Goal: Information Seeking & Learning: Learn about a topic

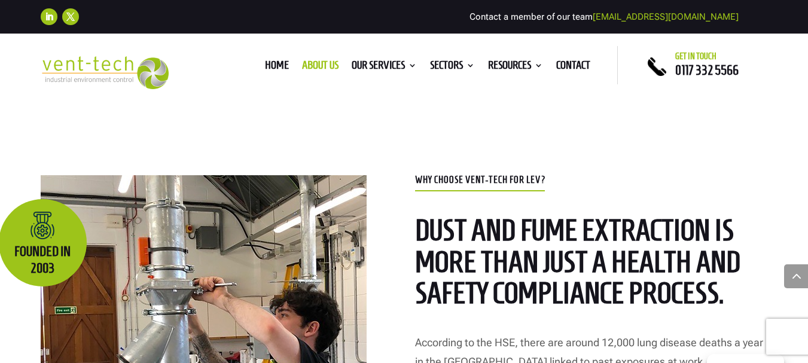
scroll to position [551, 0]
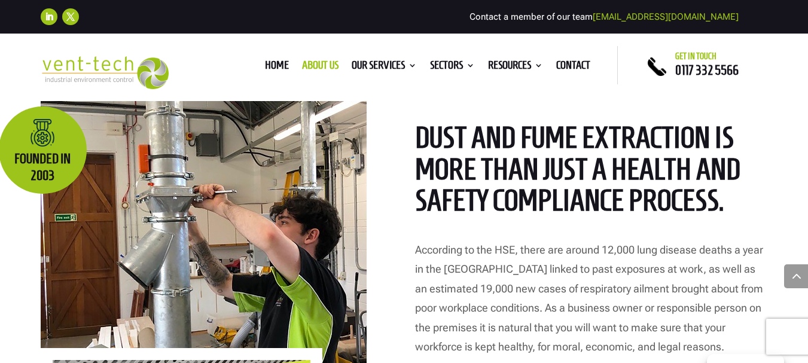
click at [422, 159] on h2 "dust and fume extraction is more than just a health and safety compliance proce…" at bounding box center [591, 172] width 353 height 101
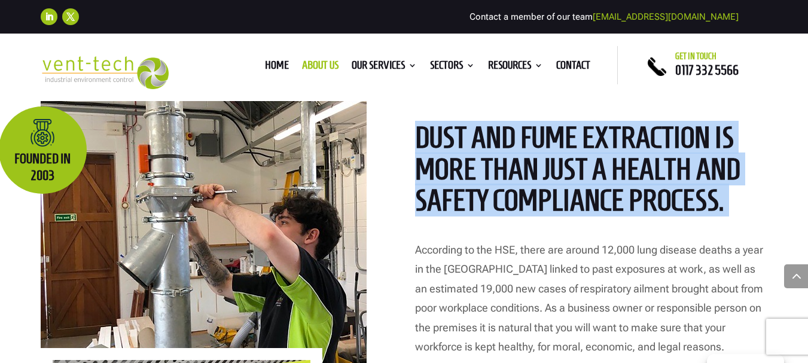
click at [422, 159] on h2 "dust and fume extraction is more than just a health and safety compliance proce…" at bounding box center [591, 172] width 353 height 101
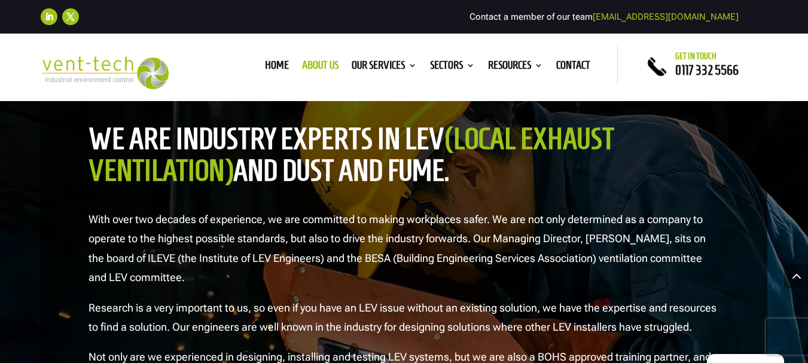
scroll to position [1225, 0]
click at [342, 174] on h2 "we are industry experts in LEV (Local Exhaust Ventilation) and dust and fume." at bounding box center [405, 158] width 632 height 69
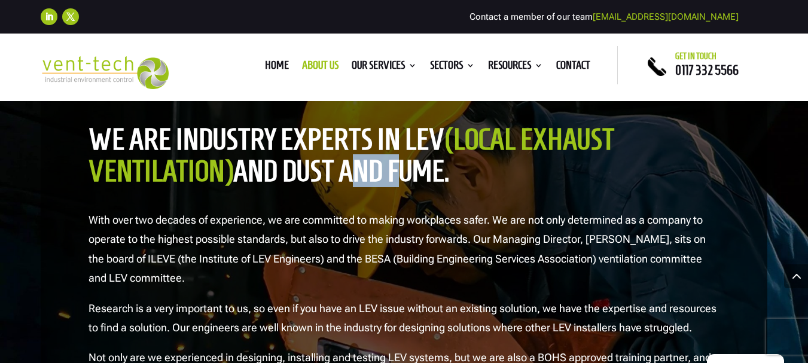
click at [342, 174] on h2 "we are industry experts in LEV (Local Exhaust Ventilation) and dust and fume." at bounding box center [405, 158] width 632 height 69
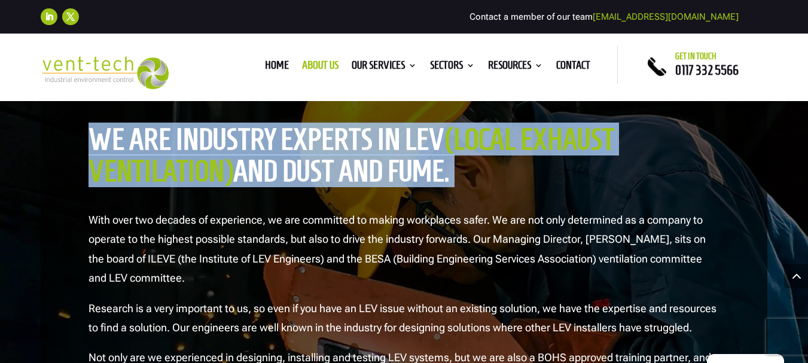
click at [342, 174] on h2 "we are industry experts in LEV (Local Exhaust Ventilation) and dust and fume." at bounding box center [405, 158] width 632 height 69
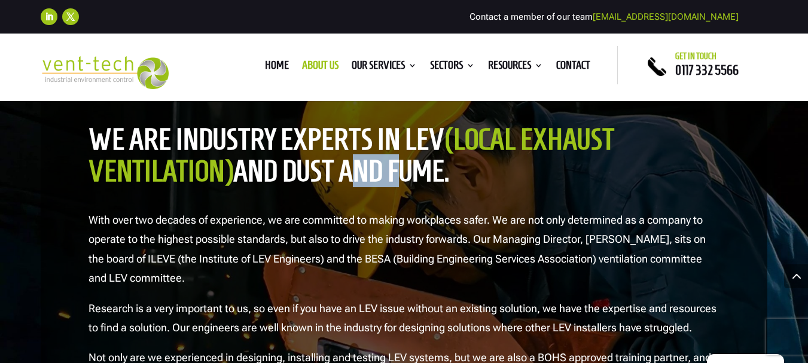
click at [342, 174] on h2 "we are industry experts in LEV (Local Exhaust Ventilation) and dust and fume." at bounding box center [405, 158] width 632 height 69
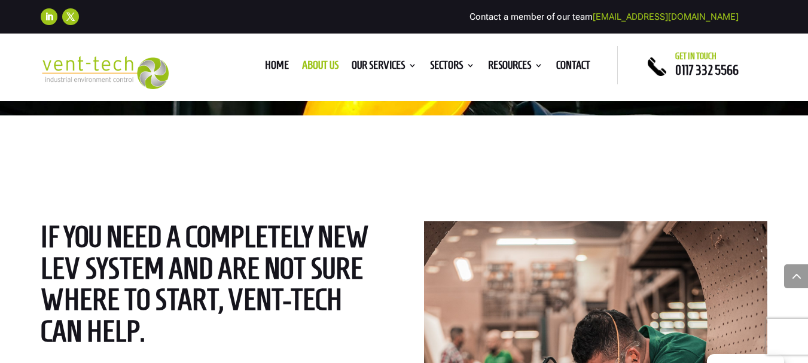
scroll to position [1635, 0]
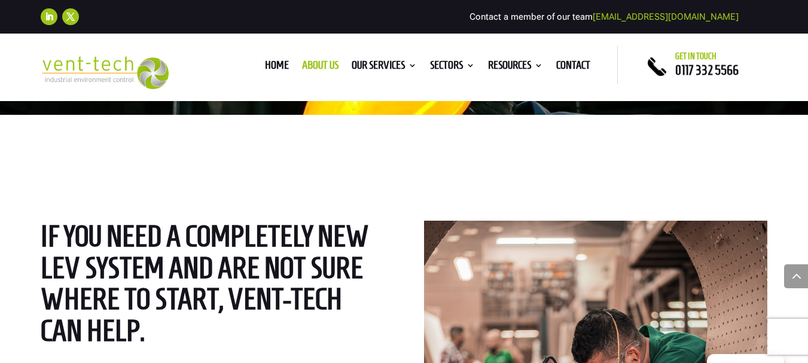
click at [325, 223] on span "If you need a completely new LEV system and are not sure where to start, Vent-T…" at bounding box center [205, 283] width 328 height 127
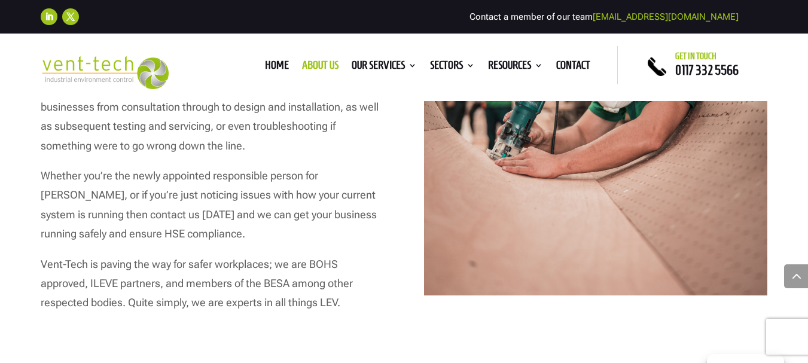
scroll to position [1943, 0]
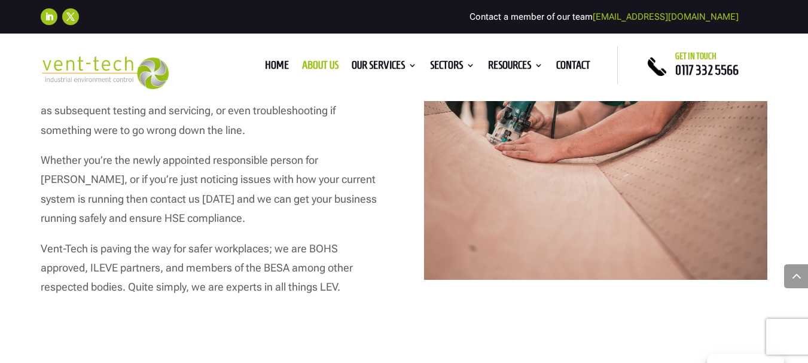
click at [325, 184] on p "Whether you’re the newly appointed responsible person for LEV, or if you’re jus…" at bounding box center [213, 195] width 344 height 89
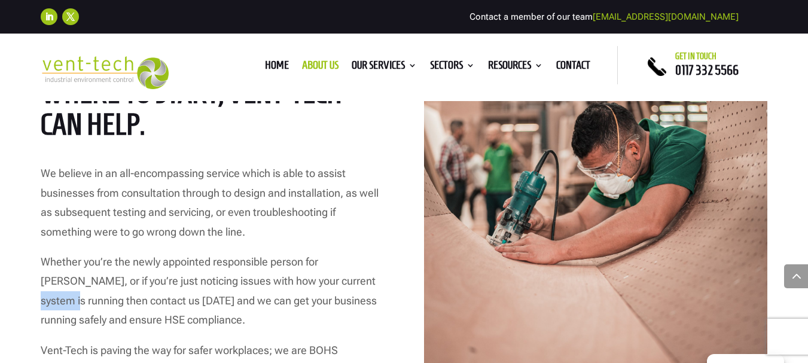
scroll to position [1814, 0]
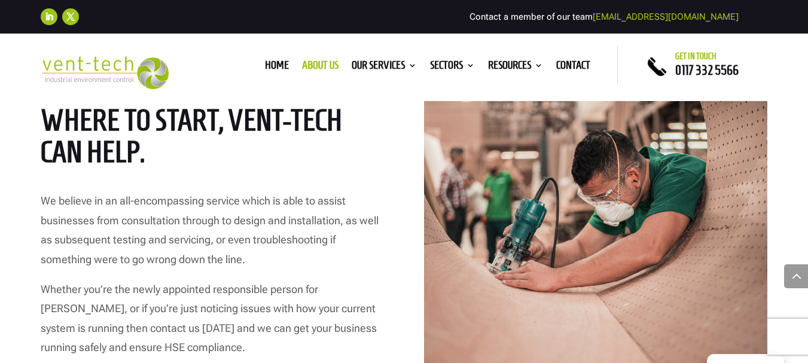
click at [325, 184] on div "If you need a completely new LEV system and are not sure where to start, Vent-T…" at bounding box center [213, 225] width 344 height 367
click at [325, 209] on p "We believe in an all-encompassing service which is able to assist businesses fr…" at bounding box center [213, 235] width 344 height 89
click at [322, 217] on p "We believe in an all-encompassing service which is able to assist businesses fr…" at bounding box center [213, 235] width 344 height 89
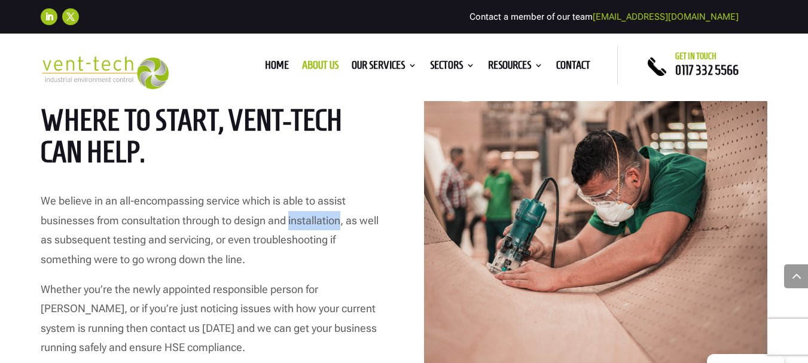
click at [322, 217] on p "We believe in an all-encompassing service which is able to assist businesses fr…" at bounding box center [213, 235] width 344 height 89
click at [299, 238] on p "We believe in an all-encompassing service which is able to assist businesses fr…" at bounding box center [213, 235] width 344 height 89
click at [293, 238] on p "We believe in an all-encompassing service which is able to assist businesses fr…" at bounding box center [213, 235] width 344 height 89
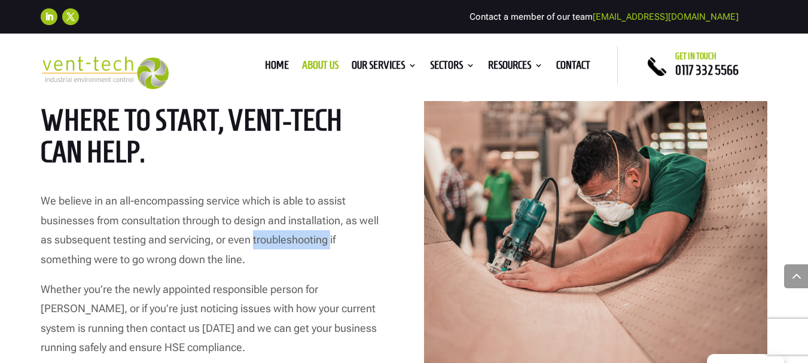
click at [293, 238] on p "We believe in an all-encompassing service which is able to assist businesses fr…" at bounding box center [213, 235] width 344 height 89
drag, startPoint x: 289, startPoint y: 239, endPoint x: 332, endPoint y: 245, distance: 43.5
click at [332, 245] on p "We believe in an all-encompassing service which is able to assist businesses fr…" at bounding box center [213, 235] width 344 height 89
click at [331, 229] on p "We believe in an all-encompassing service which is able to assist businesses fr…" at bounding box center [213, 235] width 344 height 89
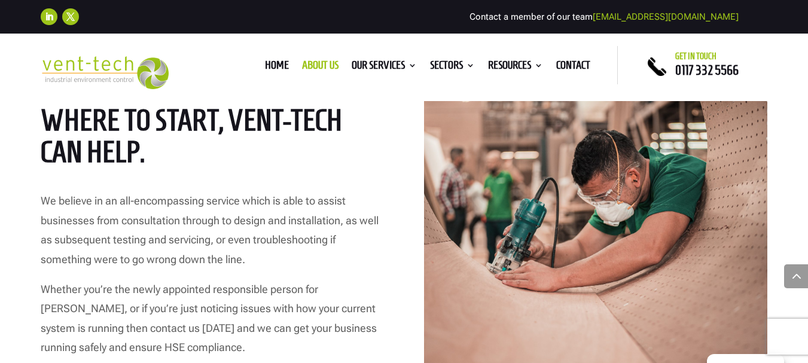
click at [329, 220] on p "We believe in an all-encompassing service which is able to assist businesses fr…" at bounding box center [213, 235] width 344 height 89
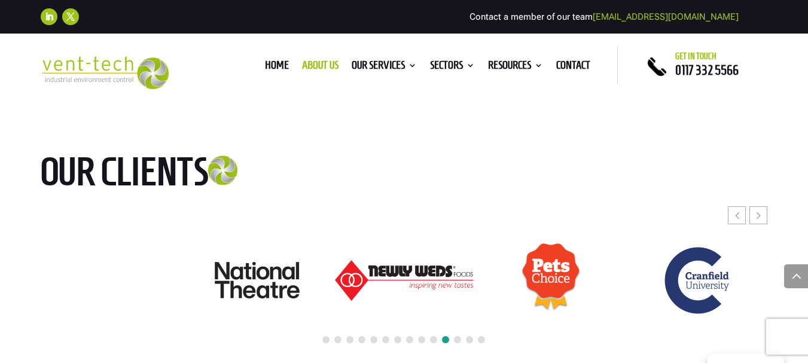
scroll to position [3245, 0]
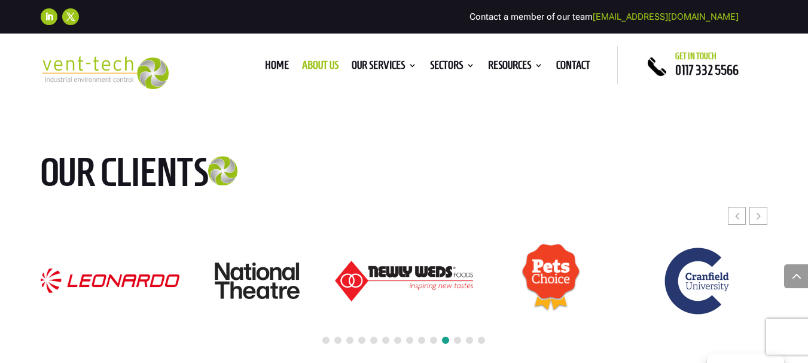
click at [457, 337] on span at bounding box center [457, 340] width 7 height 7
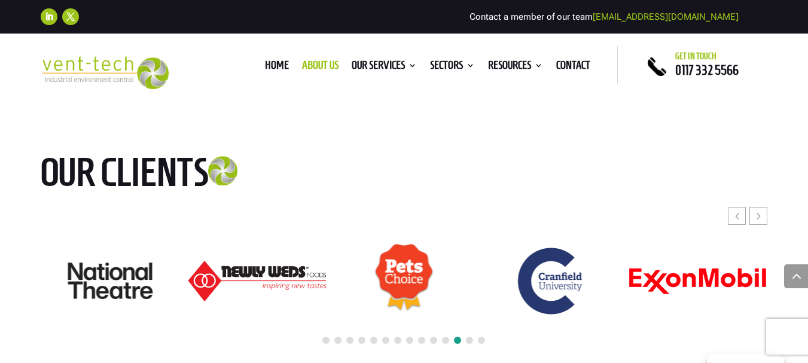
click at [472, 337] on span at bounding box center [469, 340] width 7 height 7
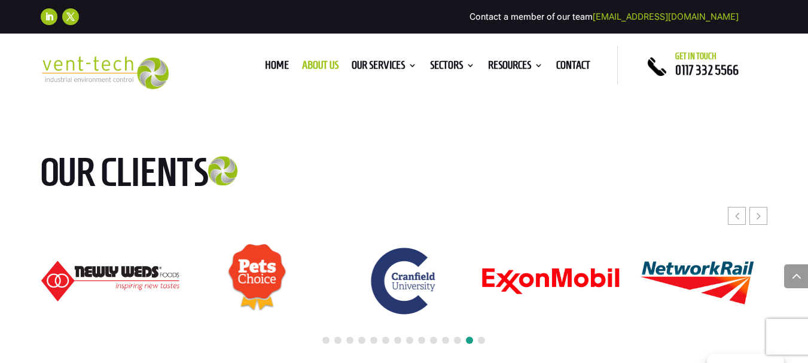
click at [482, 337] on span at bounding box center [481, 340] width 7 height 7
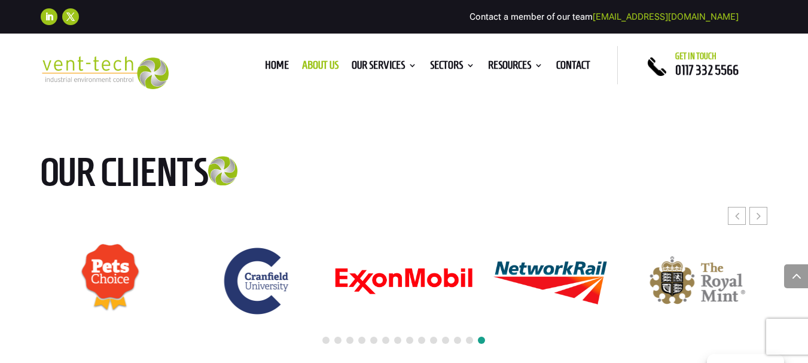
click at [325, 337] on span at bounding box center [325, 340] width 7 height 7
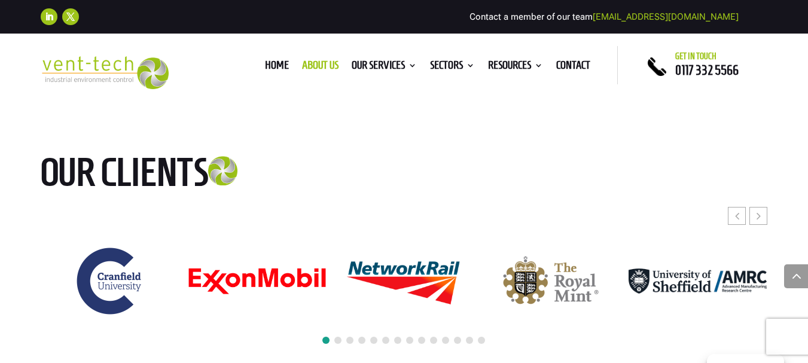
click at [349, 337] on span at bounding box center [349, 340] width 7 height 7
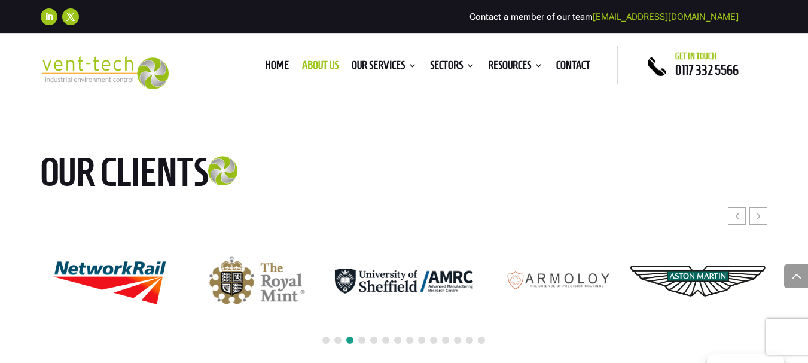
click at [367, 328] on div at bounding box center [405, 341] width 728 height 26
click at [372, 337] on span at bounding box center [373, 340] width 7 height 7
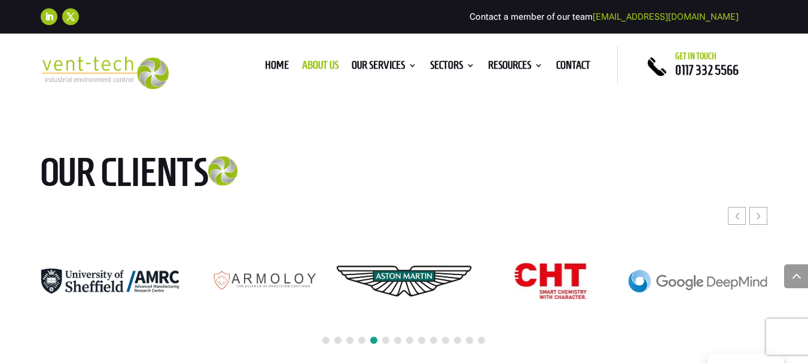
click at [383, 337] on span at bounding box center [385, 340] width 7 height 7
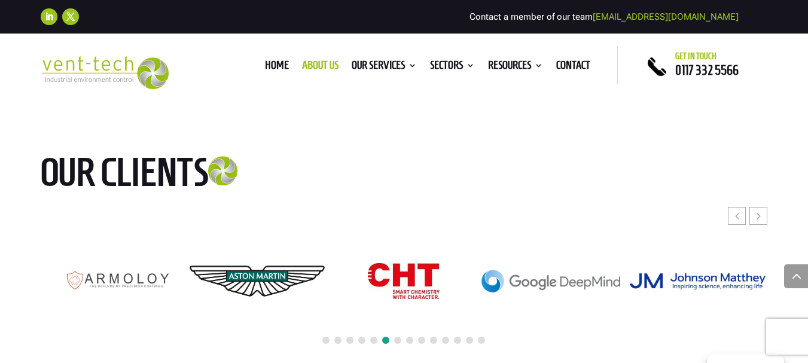
click at [397, 337] on span at bounding box center [397, 340] width 7 height 7
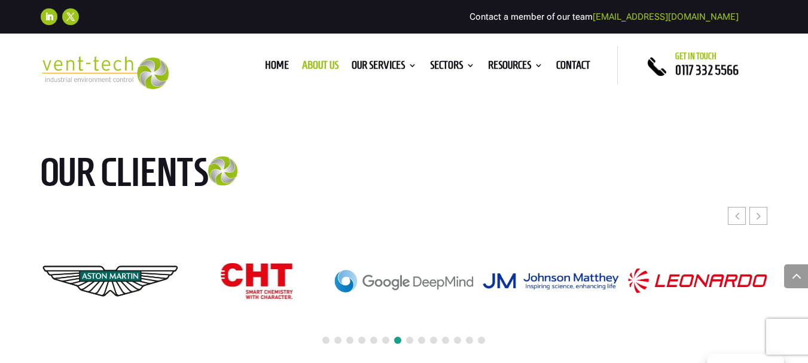
click at [411, 337] on span at bounding box center [409, 340] width 7 height 7
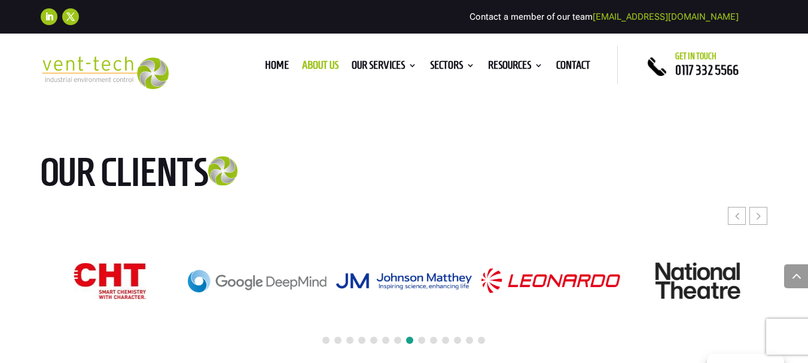
click at [423, 337] on span at bounding box center [421, 340] width 7 height 7
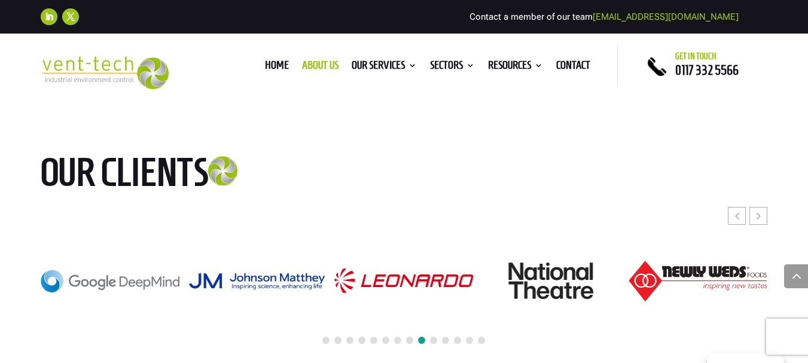
click at [437, 337] on span at bounding box center [433, 340] width 7 height 7
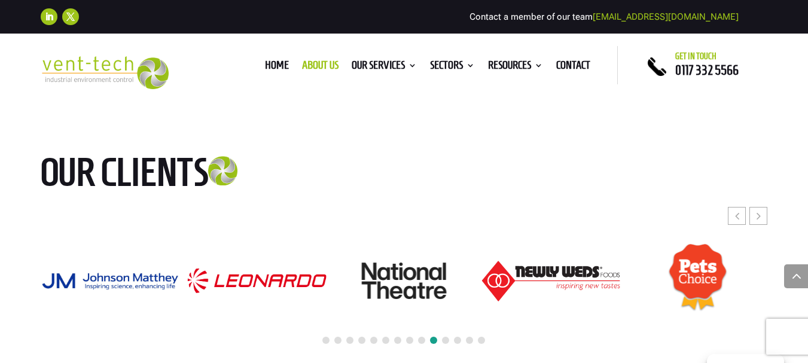
click at [421, 337] on span at bounding box center [421, 340] width 7 height 7
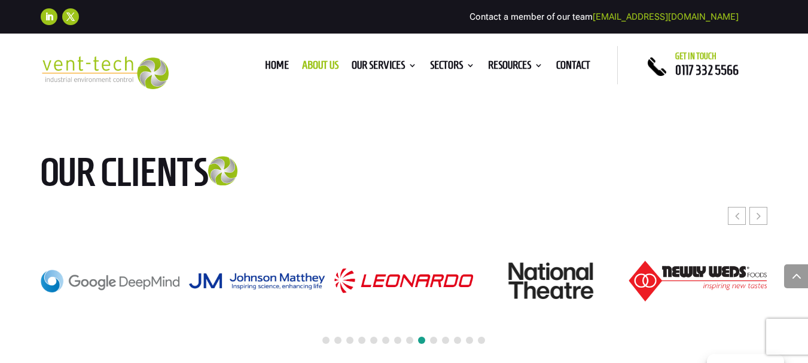
click at [406, 328] on div at bounding box center [405, 341] width 728 height 26
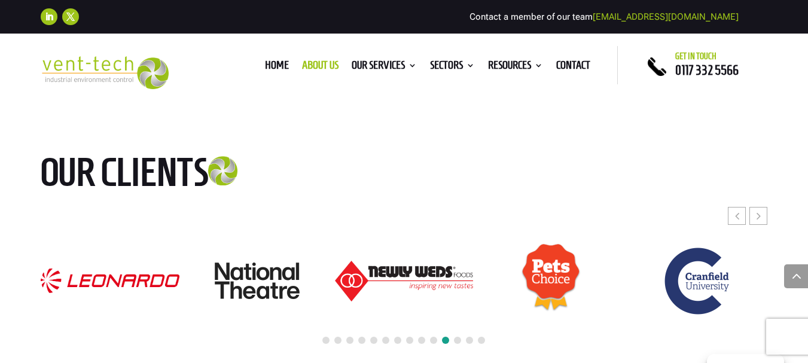
drag, startPoint x: 34, startPoint y: 62, endPoint x: 90, endPoint y: 70, distance: 56.9
click at [90, 70] on div "Home About us Our Services Consultancy Design Installation Commissioning Testin…" at bounding box center [404, 67] width 808 height 67
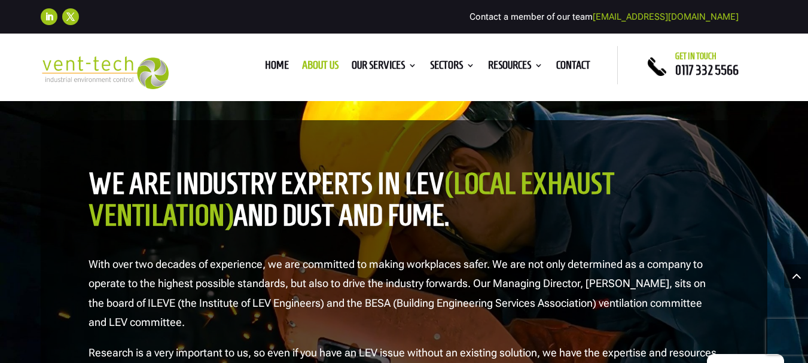
scroll to position [1154, 0]
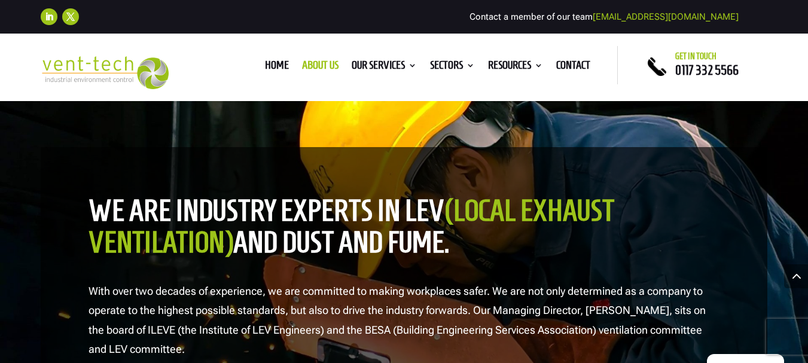
click at [92, 208] on h2 "we are industry experts in LEV (Local Exhaust Ventilation) and dust and fume." at bounding box center [405, 229] width 632 height 69
click at [145, 208] on h2 "we are industry experts in LEV (Local Exhaust Ventilation) and dust and fume." at bounding box center [405, 229] width 632 height 69
click at [202, 206] on h2 "we are industry experts in LEV (Local Exhaust Ventilation) and dust and fume." at bounding box center [405, 229] width 632 height 69
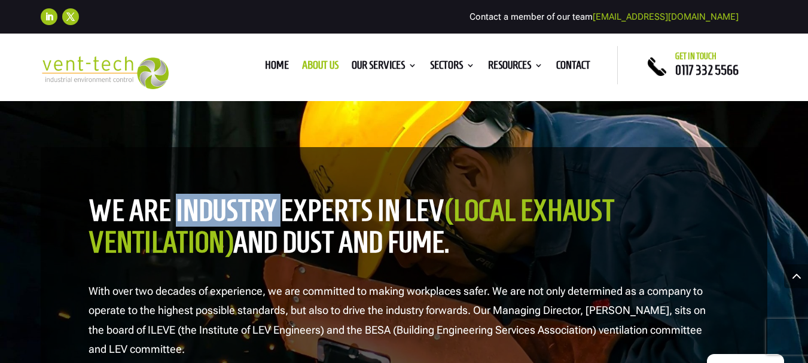
click at [202, 206] on h2 "we are industry experts in LEV (Local Exhaust Ventilation) and dust and fume." at bounding box center [405, 229] width 632 height 69
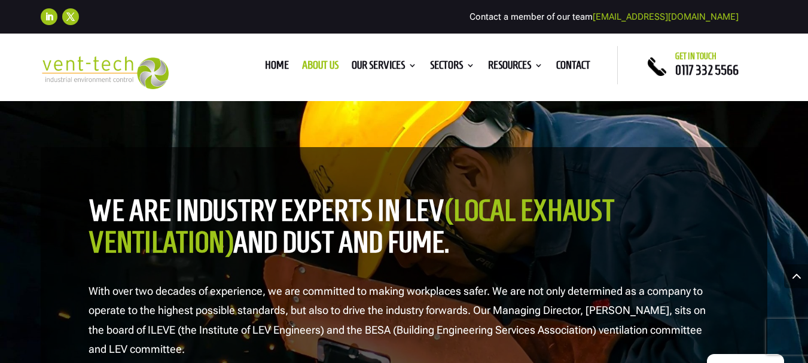
click at [288, 209] on h2 "we are industry experts in LEV (Local Exhaust Ventilation) and dust and fume." at bounding box center [405, 229] width 632 height 69
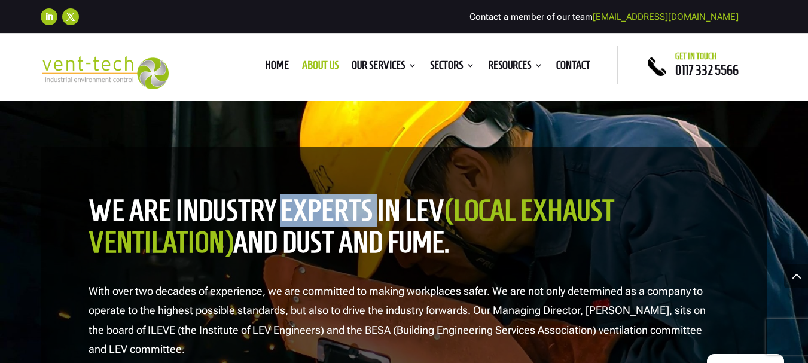
click at [288, 209] on h2 "we are industry experts in LEV (Local Exhaust Ventilation) and dust and fume." at bounding box center [405, 229] width 632 height 69
